Goal: Information Seeking & Learning: Compare options

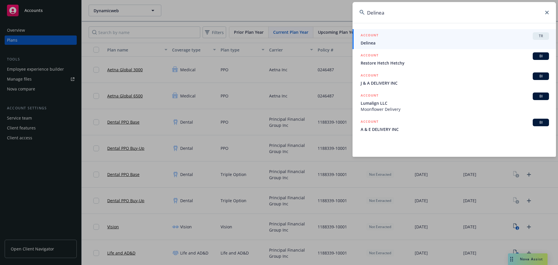
type input "Delinea"
click at [394, 36] on div "ACCOUNT TR" at bounding box center [455, 36] width 188 height 8
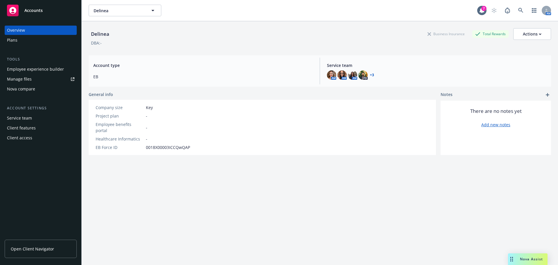
click at [29, 44] on div "Plans" at bounding box center [40, 39] width 67 height 9
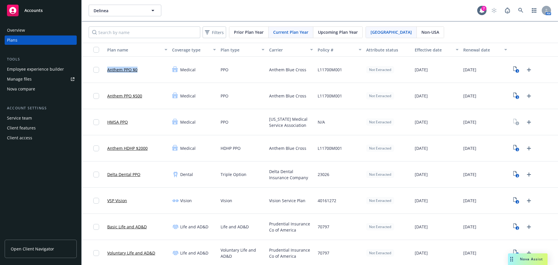
drag, startPoint x: 149, startPoint y: 73, endPoint x: 106, endPoint y: 76, distance: 42.8
click at [106, 76] on div "Anthem PPO $0" at bounding box center [137, 70] width 65 height 26
click at [328, 37] on div "Upcoming Plan Year" at bounding box center [337, 32] width 49 height 11
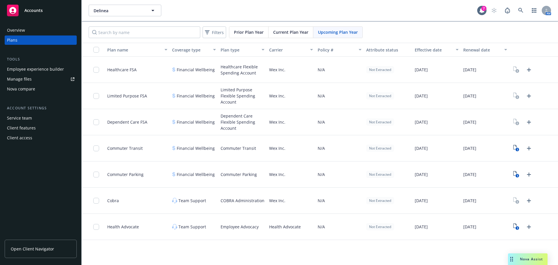
click at [277, 28] on div "Current Plan Year" at bounding box center [291, 32] width 45 height 11
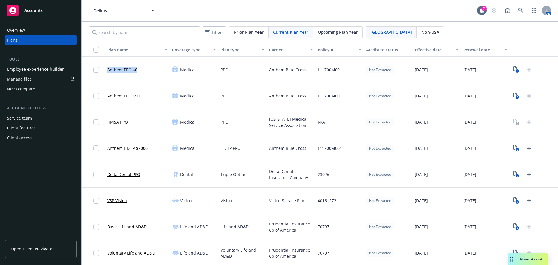
drag, startPoint x: 125, startPoint y: 75, endPoint x: 107, endPoint y: 75, distance: 18.0
click at [107, 75] on div "Anthem PPO $0" at bounding box center [137, 70] width 65 height 26
copy link "Anthem PPO $0"
click at [151, 100] on div "Anthem PPO $500" at bounding box center [137, 96] width 65 height 26
click at [28, 90] on div "Nova compare" at bounding box center [21, 88] width 28 height 9
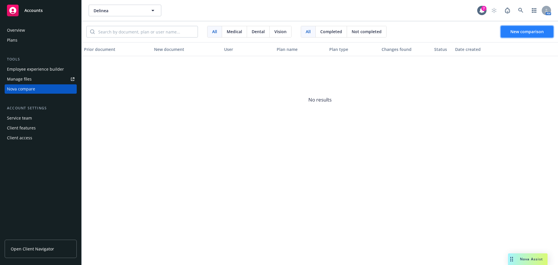
click at [547, 33] on button "New comparison" at bounding box center [527, 32] width 53 height 12
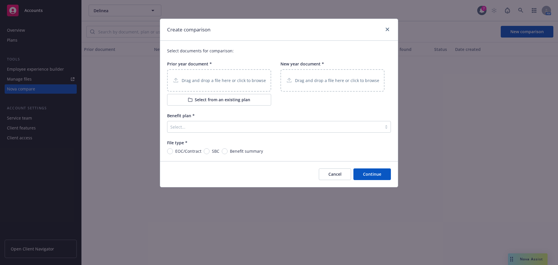
click at [214, 76] on div "Drag and drop a file here or click to browse" at bounding box center [219, 80] width 104 height 22
click at [339, 82] on p "Drag and drop a file here or click to browse" at bounding box center [337, 80] width 84 height 6
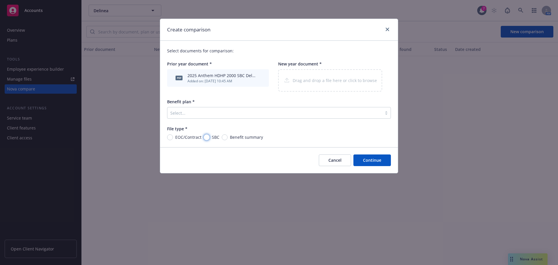
click at [204, 138] on input "SBC" at bounding box center [207, 137] width 6 height 6
radio input "true"
click at [227, 116] on div at bounding box center [274, 112] width 209 height 7
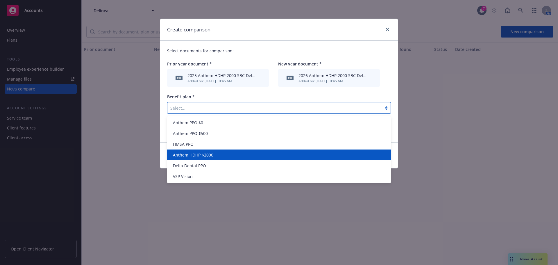
click at [225, 156] on div "Anthem HDHP $2000" at bounding box center [279, 155] width 217 height 6
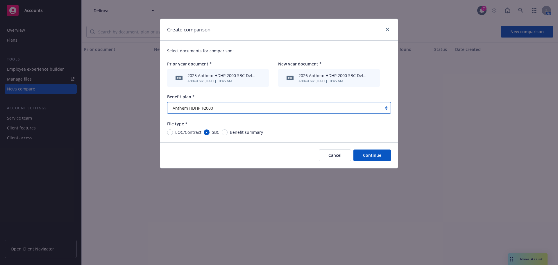
click at [360, 156] on button "Continue" at bounding box center [371, 155] width 37 height 12
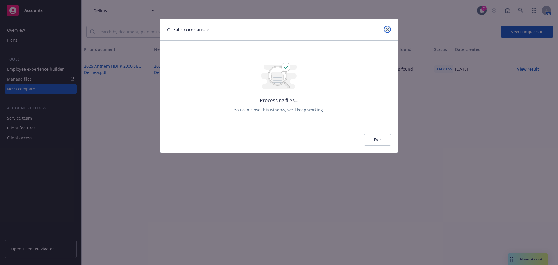
click at [385, 26] on link "close" at bounding box center [387, 29] width 7 height 7
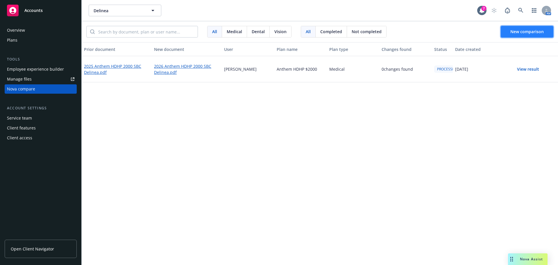
click at [521, 35] on button "New comparison" at bounding box center [527, 32] width 53 height 12
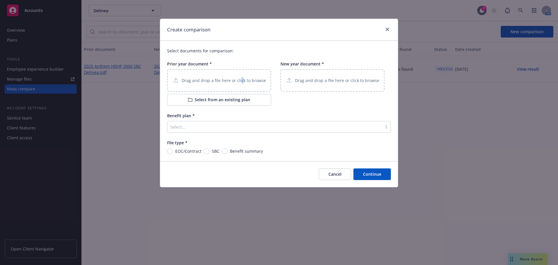
click at [241, 82] on p "Drag and drop a file here or click to browse" at bounding box center [224, 80] width 84 height 6
click at [335, 85] on div "Drag and drop a file here or click to browse" at bounding box center [332, 80] width 104 height 22
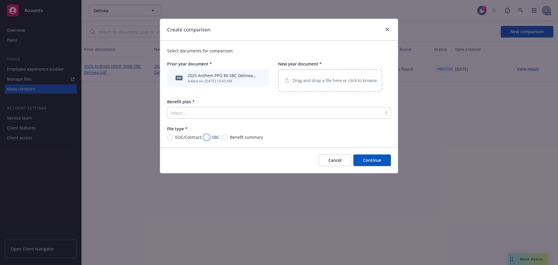
click at [210, 138] on div "SBC" at bounding box center [212, 137] width 16 height 6
click at [210, 138] on input "SBC" at bounding box center [207, 137] width 6 height 6
radio input "true"
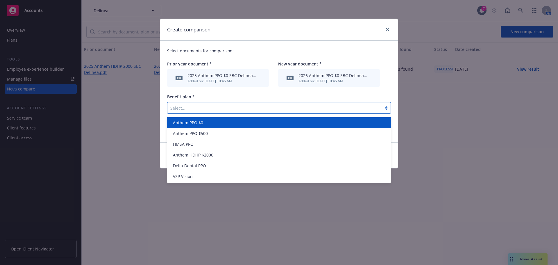
click at [280, 108] on div at bounding box center [274, 107] width 209 height 7
click at [208, 125] on div "Anthem PPO $0" at bounding box center [279, 122] width 217 height 6
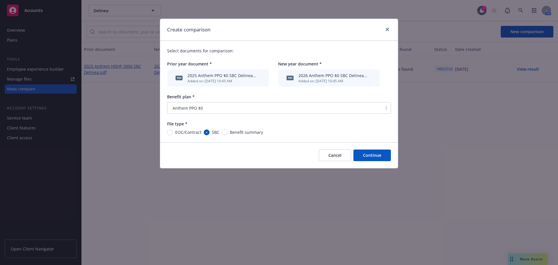
click at [364, 156] on button "Continue" at bounding box center [371, 155] width 37 height 12
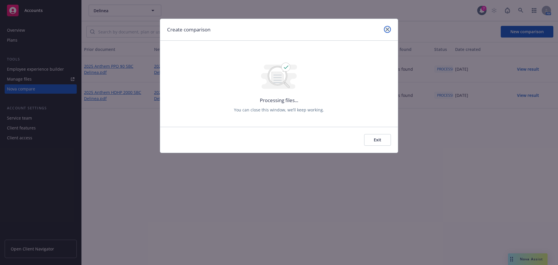
click at [389, 29] on icon "close" at bounding box center [387, 29] width 3 height 3
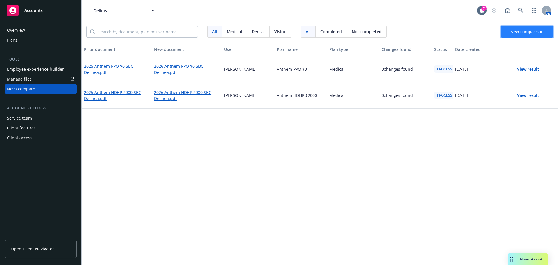
click at [514, 34] on button "New comparison" at bounding box center [527, 32] width 53 height 12
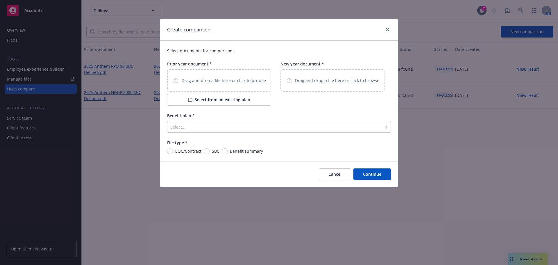
click at [253, 80] on p "Drag and drop a file here or click to browse" at bounding box center [224, 80] width 84 height 6
click at [324, 77] on div "Drag and drop a file here or click to browse" at bounding box center [333, 80] width 94 height 7
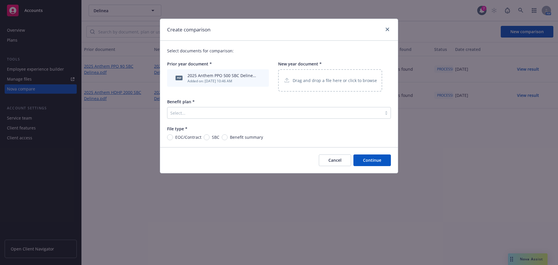
click at [204, 136] on div "SBC" at bounding box center [212, 137] width 16 height 6
click at [204, 136] on input "SBC" at bounding box center [207, 137] width 6 height 6
radio input "true"
click at [228, 116] on div at bounding box center [274, 112] width 209 height 7
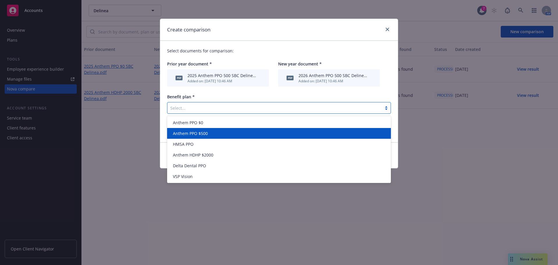
click at [225, 136] on div "Anthem PPO $500" at bounding box center [279, 133] width 217 height 6
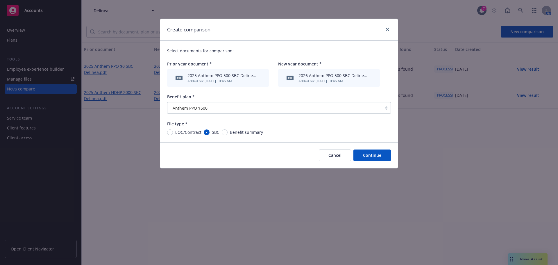
click at [376, 158] on button "Continue" at bounding box center [371, 155] width 37 height 12
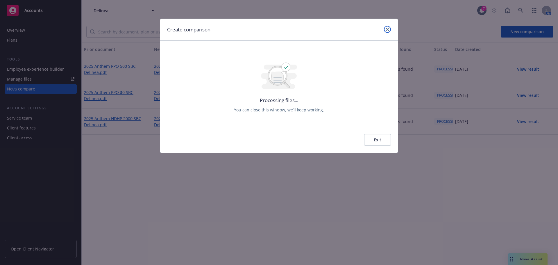
click at [385, 30] on link "close" at bounding box center [387, 29] width 7 height 7
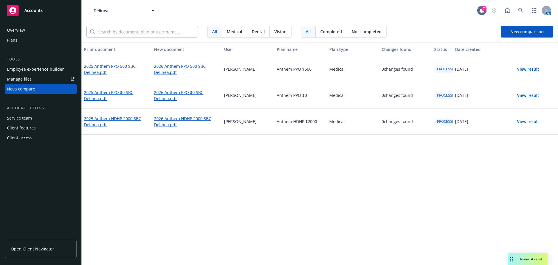
click at [193, 173] on div "Prior document New document User Plan name Plan type Changes found Status Date …" at bounding box center [320, 153] width 476 height 223
click at [214, 184] on div "Prior document New document User Plan name Plan type Changes found Status Date …" at bounding box center [320, 153] width 476 height 223
click at [407, 174] on div "Prior document New document User Plan name Plan type Changes found Status Date …" at bounding box center [320, 153] width 476 height 223
drag, startPoint x: 155, startPoint y: 75, endPoint x: 167, endPoint y: 75, distance: 12.8
click at [167, 75] on div "2026 Anthem PPO 500 SBC Delinea.pdf" at bounding box center [187, 69] width 70 height 26
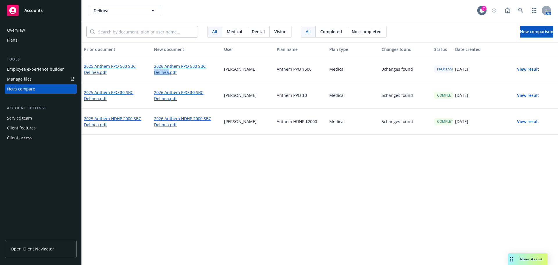
copy link "Delinea"
drag, startPoint x: 368, startPoint y: 192, endPoint x: 373, endPoint y: 188, distance: 5.8
click at [368, 192] on div "Prior document New document User Plan name Plan type Changes found Status Date …" at bounding box center [320, 153] width 476 height 223
click at [528, 120] on button "View result" at bounding box center [528, 122] width 41 height 12
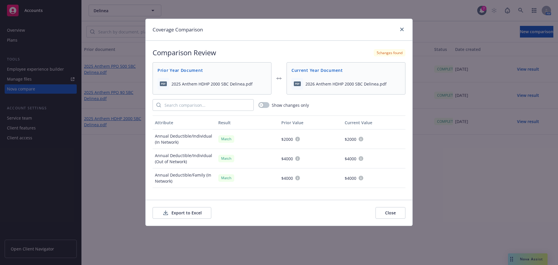
click at [192, 214] on button "Export to Excel" at bounding box center [182, 213] width 59 height 12
click at [403, 29] on icon "close" at bounding box center [401, 29] width 3 height 3
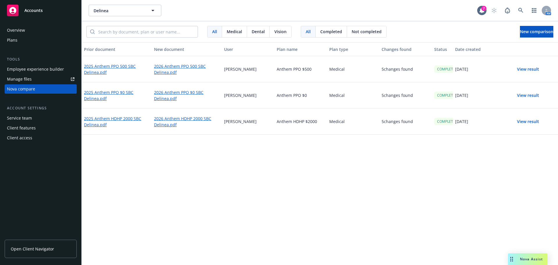
click at [524, 121] on button "View result" at bounding box center [528, 122] width 41 height 12
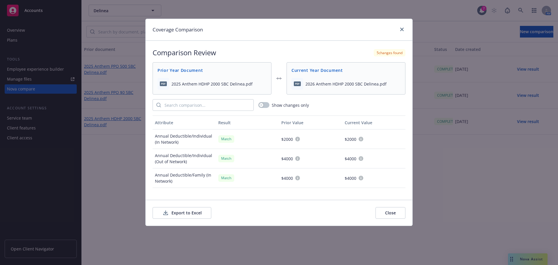
click at [183, 216] on button "Export to Excel" at bounding box center [182, 213] width 59 height 12
click at [402, 28] on icon "close" at bounding box center [401, 29] width 3 height 3
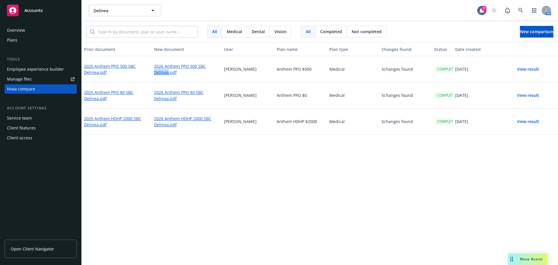
drag, startPoint x: 155, startPoint y: 76, endPoint x: 168, endPoint y: 76, distance: 13.7
click at [168, 76] on div "2026 Anthem PPO 500 SBC Delinea.pdf" at bounding box center [187, 69] width 70 height 26
copy link "Delinea"
